Goal: Task Accomplishment & Management: Use online tool/utility

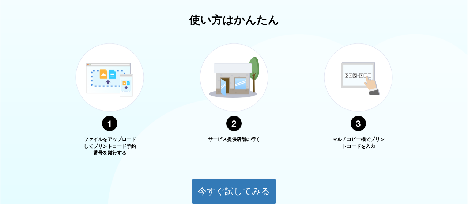
scroll to position [321, 0]
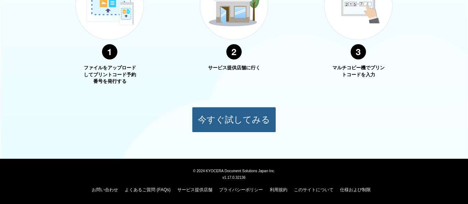
click at [258, 120] on button "今すぐ試してみる" at bounding box center [234, 120] width 84 height 26
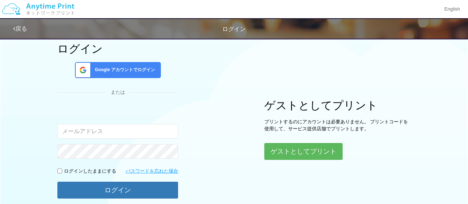
scroll to position [93, 0]
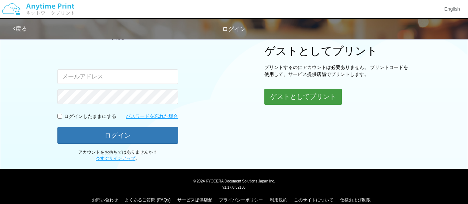
click at [316, 97] on button "ゲストとしてプリント" at bounding box center [302, 97] width 77 height 16
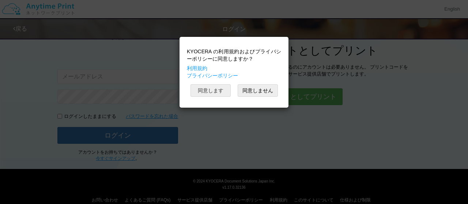
click at [198, 94] on button "同意します" at bounding box center [210, 90] width 40 height 12
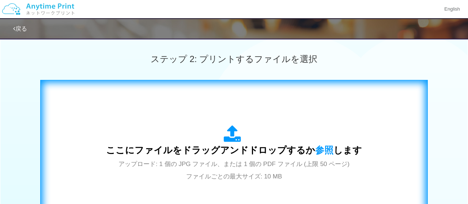
scroll to position [253, 0]
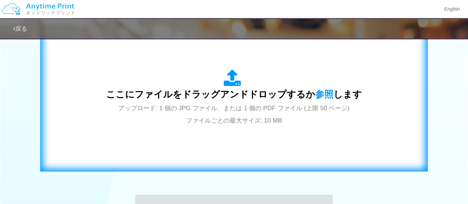
click at [226, 139] on div "ここにファイルをドラッグアンドドロップするか 参照 します アップロード: 1 個の JPG ファイル、または 1 個の PDF ファイル (上限 50 ペー…" at bounding box center [234, 98] width 372 height 132
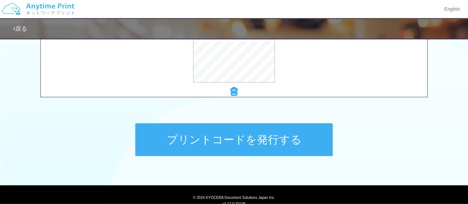
scroll to position [351, 0]
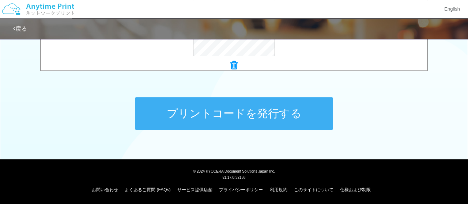
click at [184, 115] on button "プリントコードを発行する" at bounding box center [233, 113] width 197 height 33
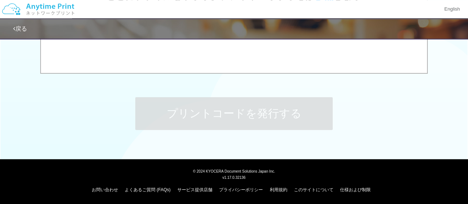
scroll to position [0, 0]
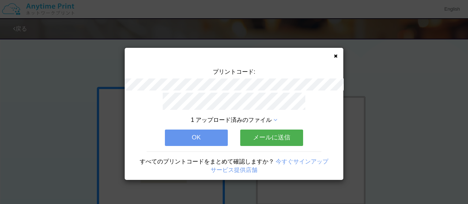
click at [337, 55] on div "プリントコード: 1 アップロード済みのファイル OK メールに送信 すべてのプリントコードをまとめて確認しますか？ 今すぐサインアップ サービス提供店舗" at bounding box center [234, 114] width 219 height 132
click at [335, 55] on icon at bounding box center [336, 56] width 4 height 5
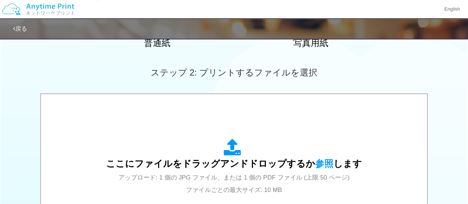
scroll to position [218, 0]
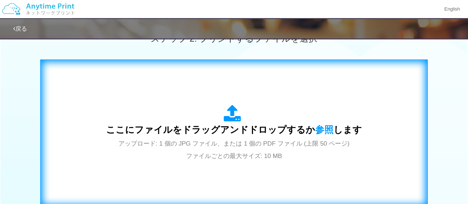
click at [168, 134] on span "ここにファイルをドラッグアンドドロップするか 参照 します" at bounding box center [234, 130] width 256 height 10
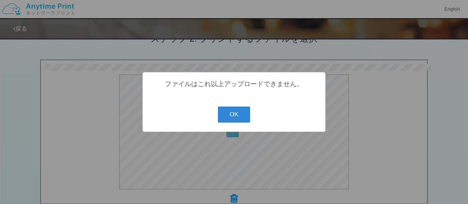
click at [253, 113] on div "? ! i ファイルはこれ以上アップロードできません。 OK Cancel ×" at bounding box center [234, 102] width 183 height 60
click at [236, 115] on button "OK" at bounding box center [234, 115] width 33 height 16
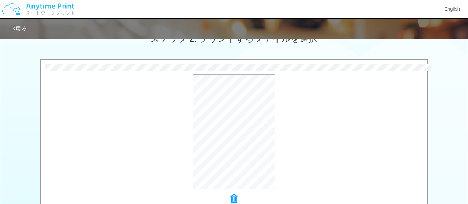
scroll to position [323, 0]
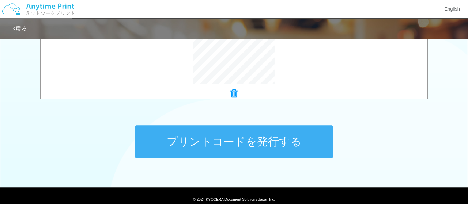
click at [232, 137] on button "プリントコードを発行する" at bounding box center [233, 141] width 197 height 33
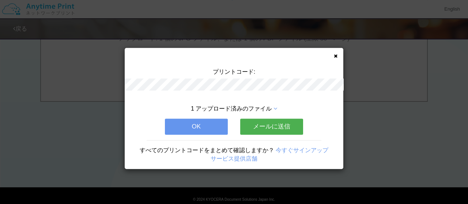
scroll to position [0, 0]
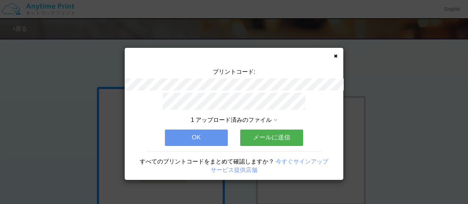
click at [197, 139] on button "OK" at bounding box center [196, 138] width 63 height 16
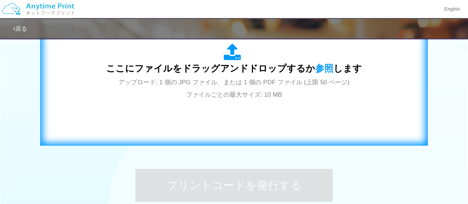
click at [253, 101] on div "ここにファイルをドラッグアンドドロップするか 参照 します アップロード: 1 個の JPG ファイル、または 1 個の PDF ファイル (上限 50 ペー…" at bounding box center [234, 71] width 256 height 57
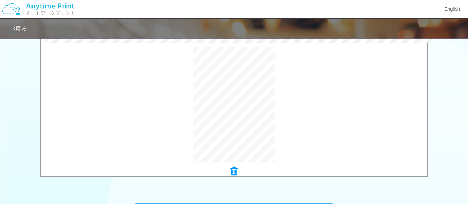
scroll to position [351, 0]
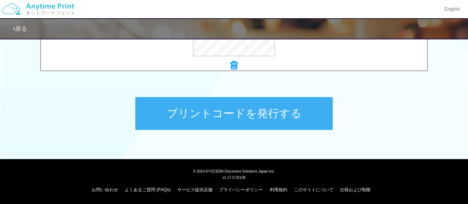
click at [183, 109] on button "プリントコードを発行する" at bounding box center [233, 113] width 197 height 33
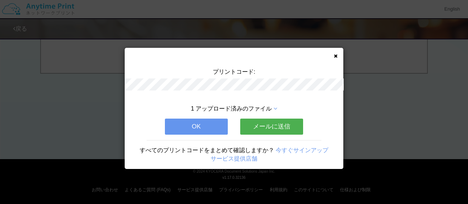
scroll to position [0, 0]
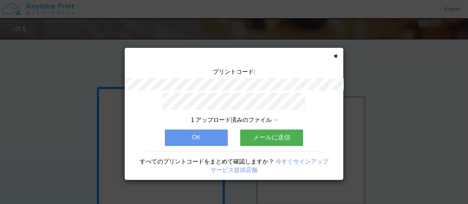
click at [212, 133] on button "OK" at bounding box center [196, 138] width 63 height 16
